Goal: Task Accomplishment & Management: Use online tool/utility

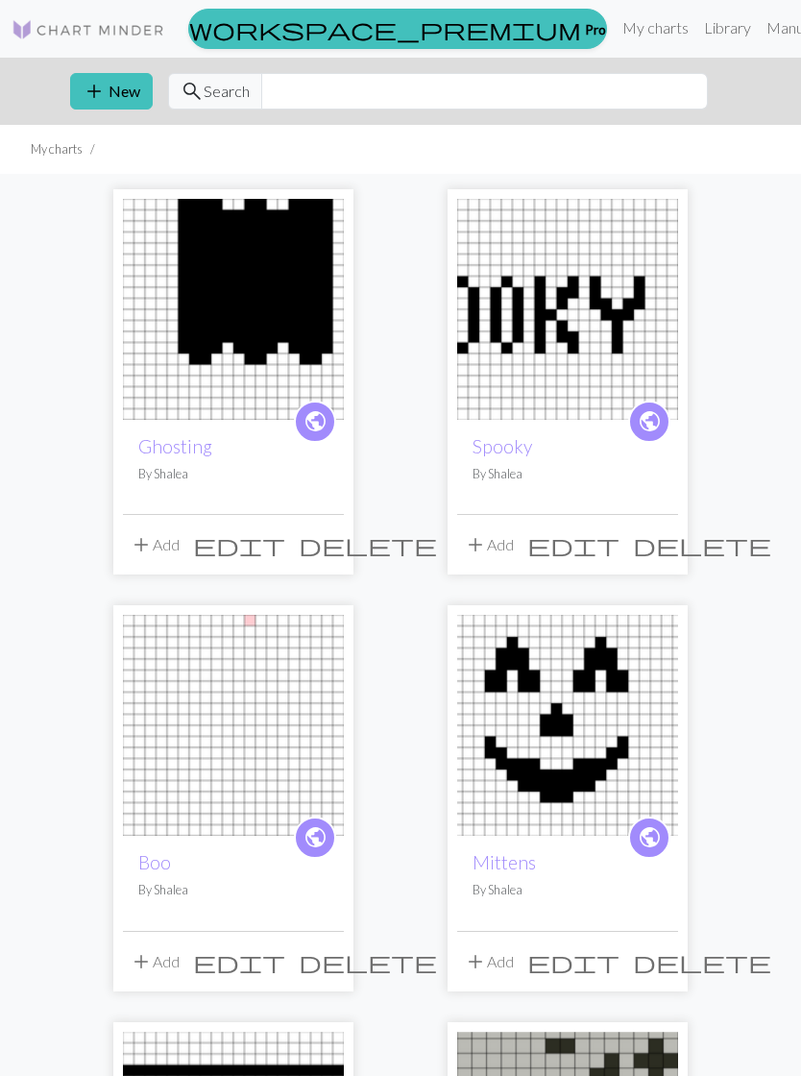
scroll to position [281, 0]
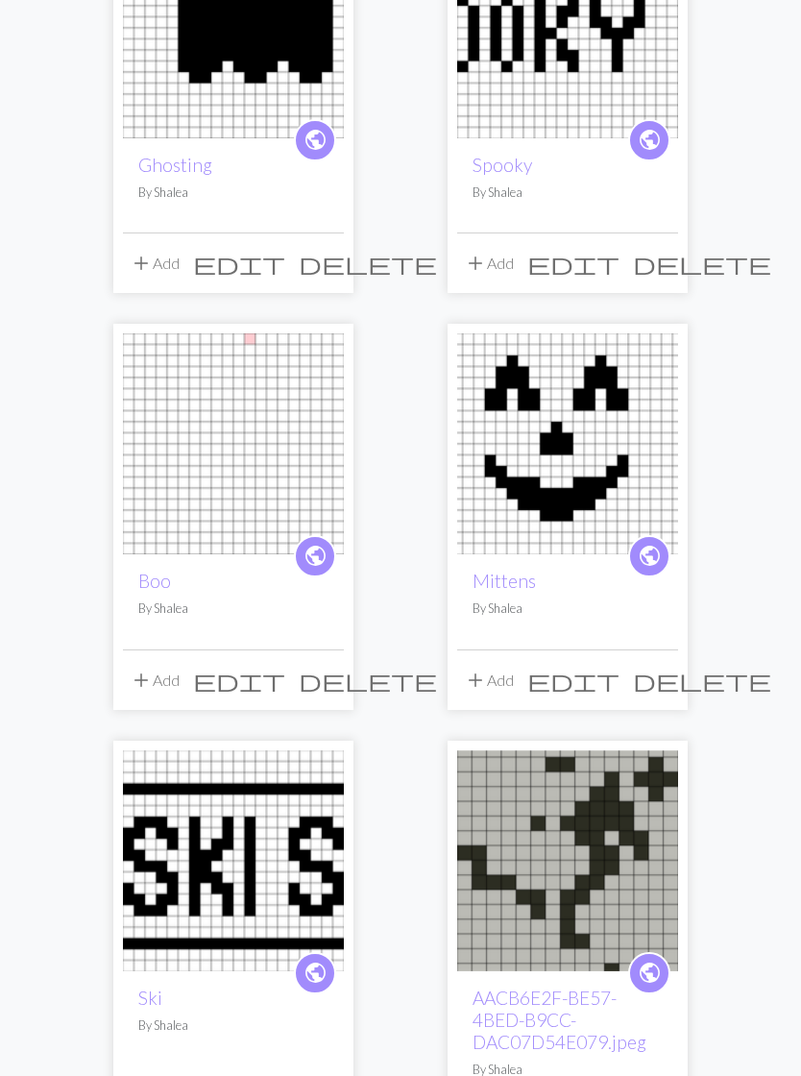
click at [302, 874] on img at bounding box center [233, 860] width 221 height 221
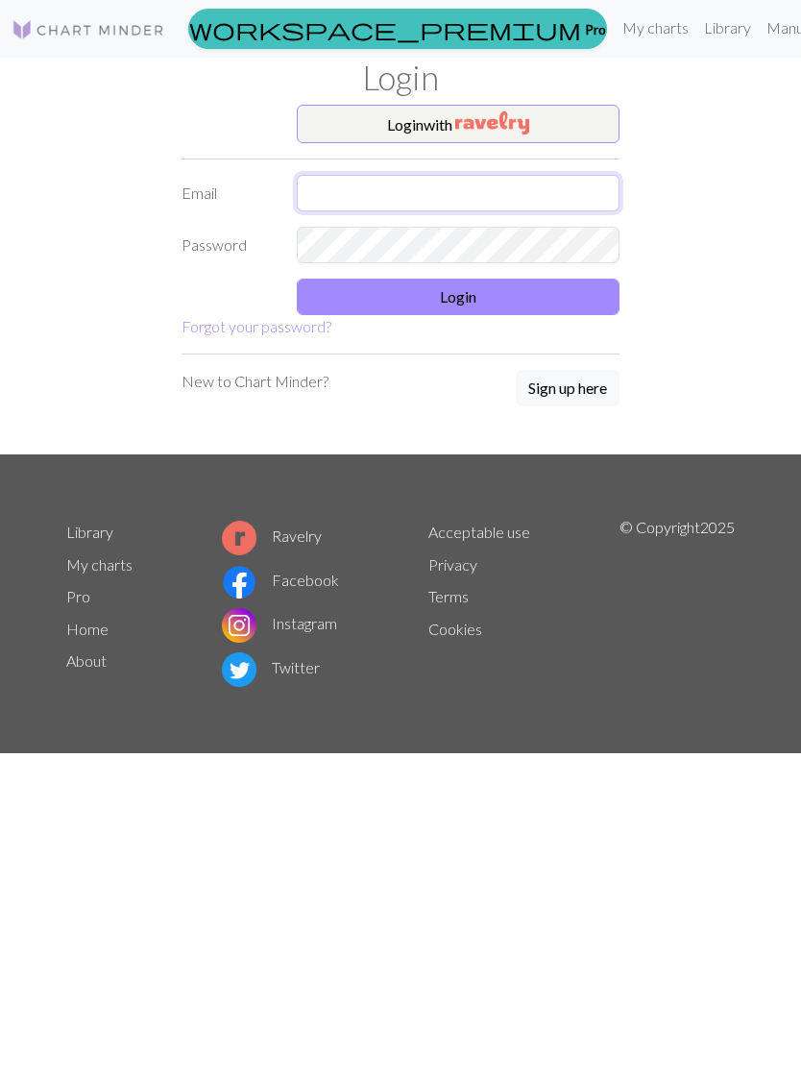
click at [513, 184] on input "text" at bounding box center [458, 193] width 323 height 37
type input "[EMAIL_ADDRESS][DOMAIN_NAME]"
click at [562, 303] on button "Login" at bounding box center [458, 297] width 323 height 37
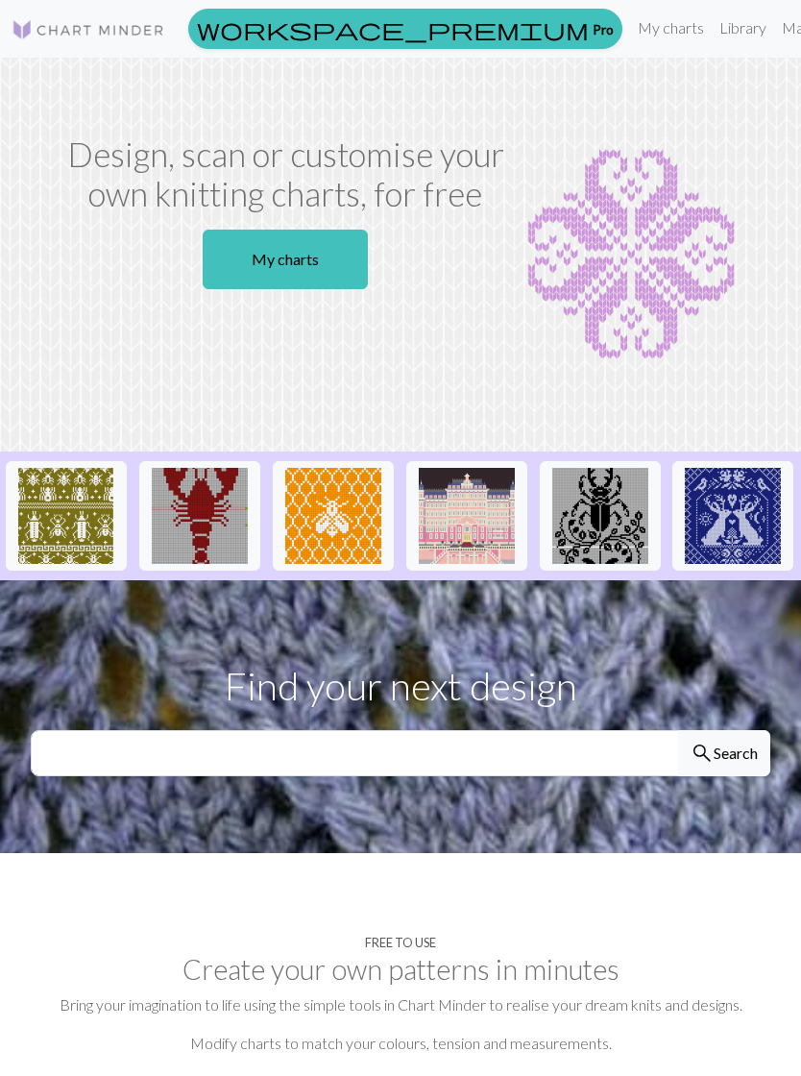
click at [630, 31] on link "My charts" at bounding box center [671, 28] width 82 height 38
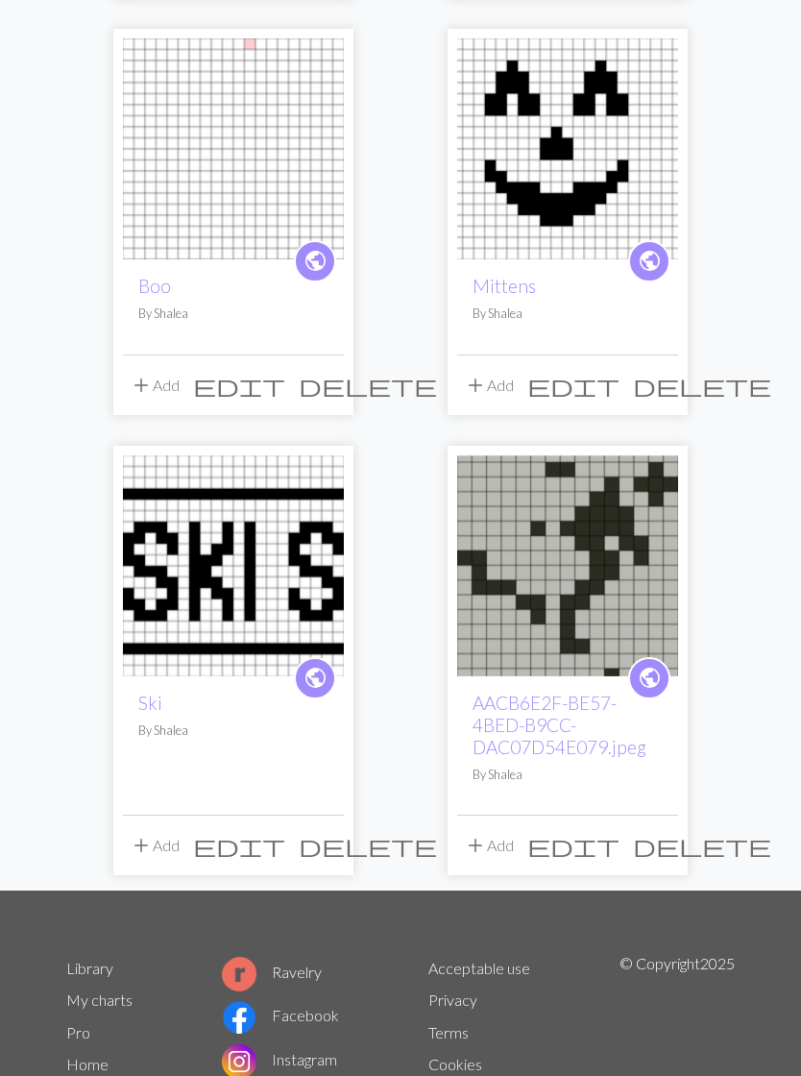
click at [282, 603] on img at bounding box center [233, 566] width 221 height 221
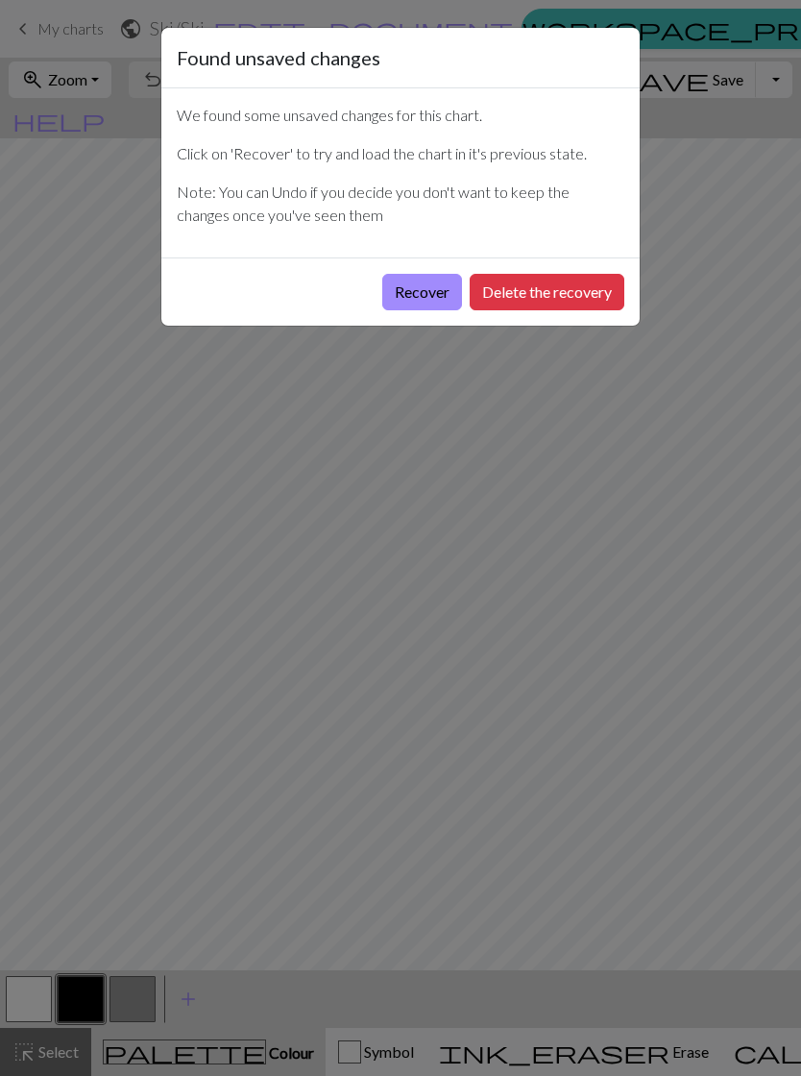
click at [418, 295] on button "Recover" at bounding box center [422, 292] width 80 height 37
